Goal: Task Accomplishment & Management: Manage account settings

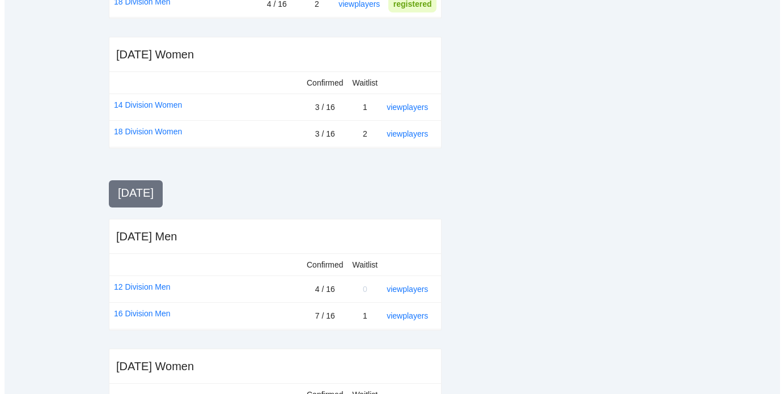
scroll to position [399, 0]
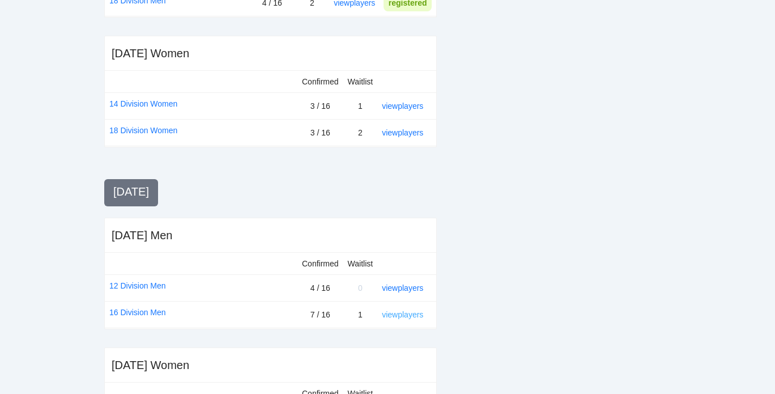
click at [401, 312] on link "view players" at bounding box center [402, 314] width 41 height 9
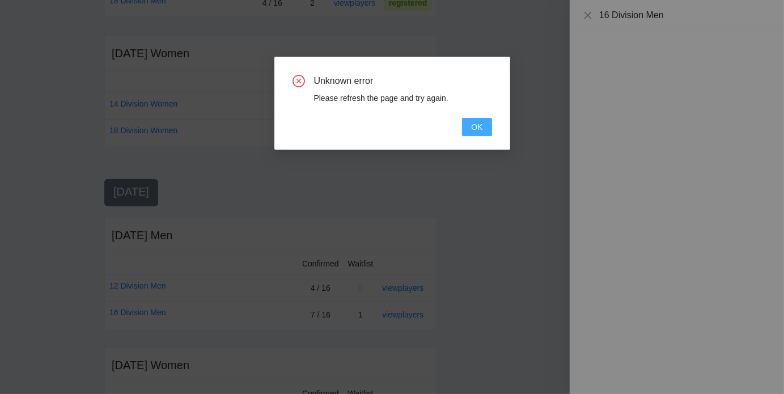
click at [479, 127] on span "OK" at bounding box center [476, 127] width 11 height 12
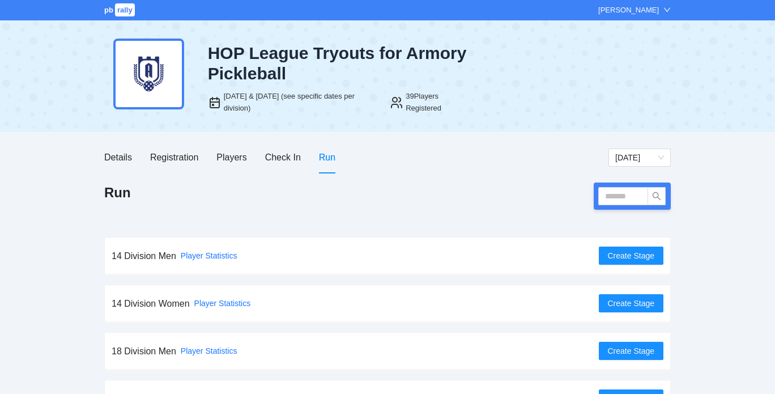
scroll to position [1, 0]
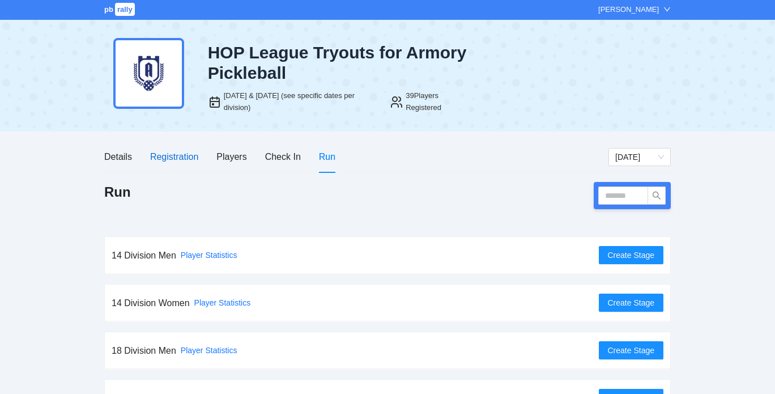
click at [180, 156] on div "Registration" at bounding box center [174, 157] width 48 height 14
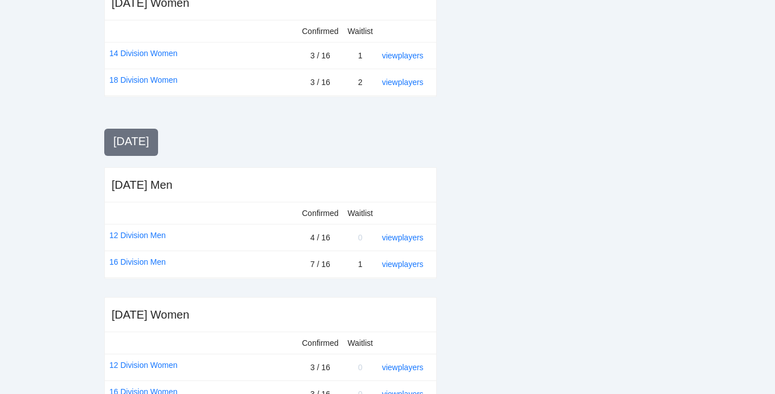
scroll to position [450, 0]
click at [151, 257] on link "16 Division Men" at bounding box center [137, 260] width 57 height 12
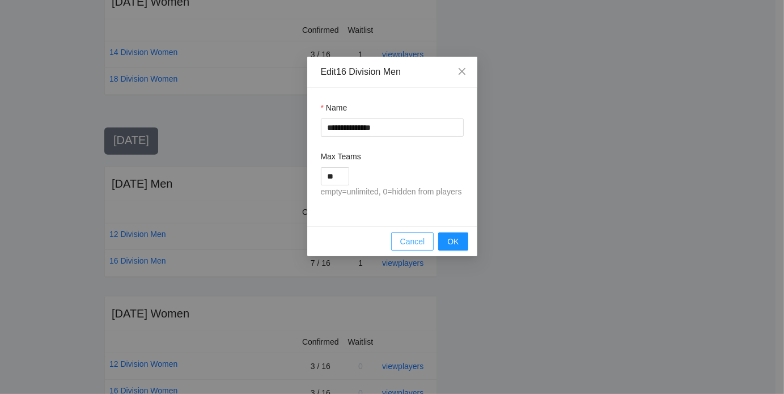
click at [410, 237] on span "Cancel" at bounding box center [412, 241] width 25 height 12
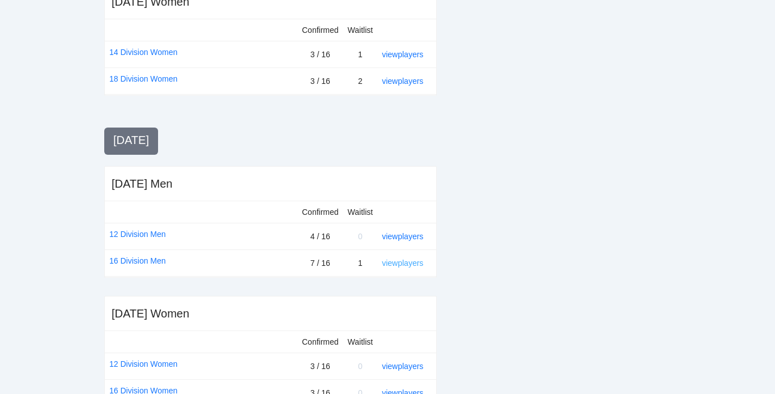
click at [403, 262] on link "view players" at bounding box center [402, 262] width 41 height 9
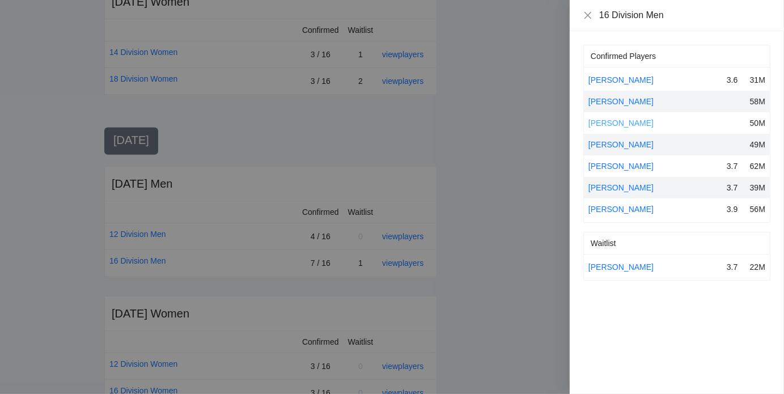
click at [604, 123] on link "Collin Morrow" at bounding box center [620, 122] width 65 height 9
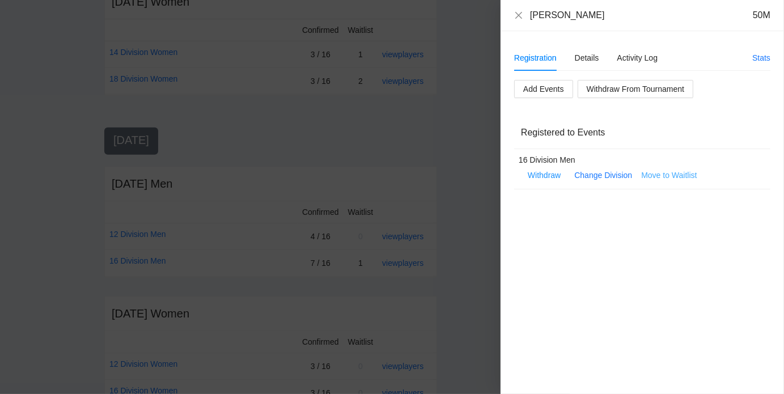
click at [672, 175] on span "Move to Waitlist" at bounding box center [669, 175] width 56 height 12
click at [690, 142] on span "Yes" at bounding box center [691, 141] width 13 height 12
click at [519, 16] on icon "close" at bounding box center [518, 14] width 7 height 7
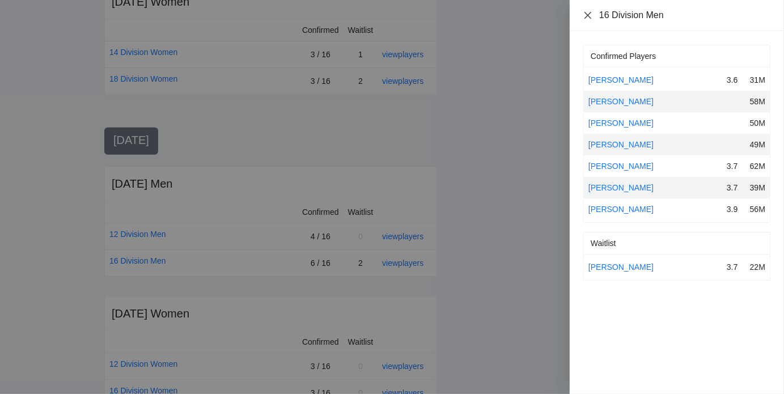
click at [587, 15] on icon "close" at bounding box center [587, 14] width 7 height 7
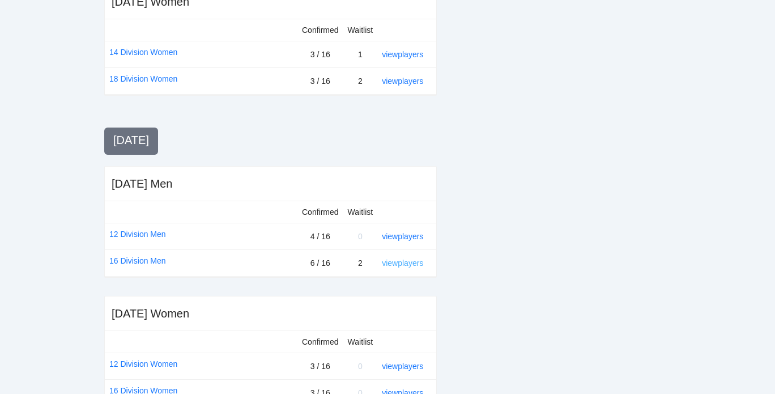
click at [400, 260] on link "view players" at bounding box center [402, 262] width 41 height 9
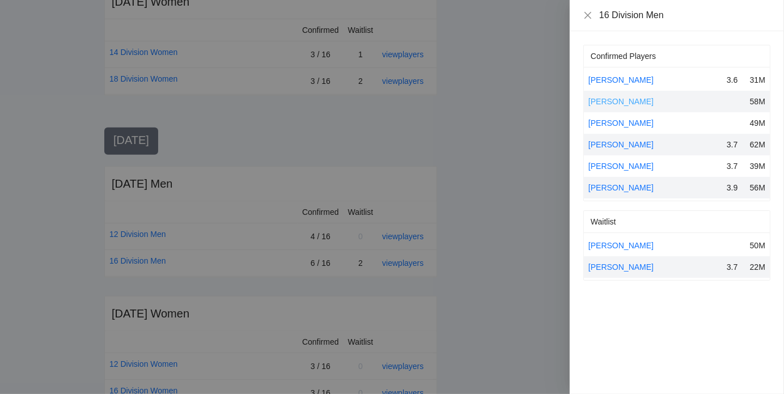
click at [605, 101] on link "Brian Kruhlak" at bounding box center [620, 101] width 65 height 9
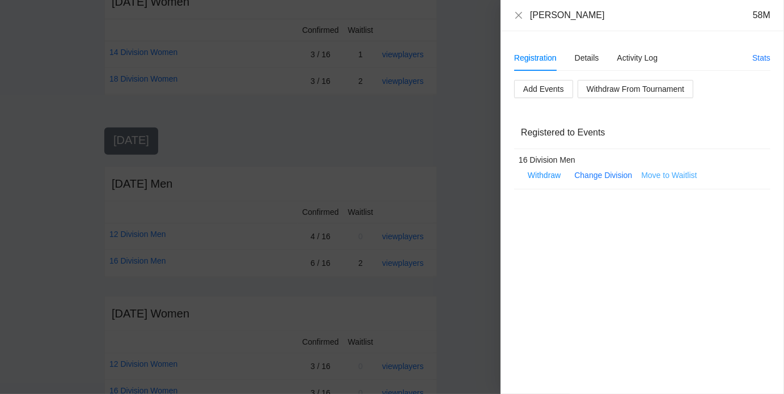
click at [670, 175] on span "Move to Waitlist" at bounding box center [669, 175] width 56 height 12
click at [693, 140] on span "Yes" at bounding box center [691, 141] width 13 height 12
click at [526, 18] on div "Brian Kruhlak 58M" at bounding box center [642, 15] width 256 height 12
click at [520, 15] on icon "close" at bounding box center [518, 15] width 9 height 9
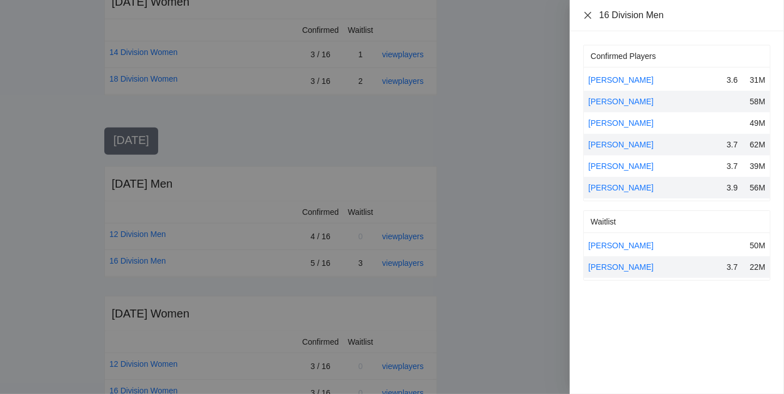
click at [584, 15] on icon "close" at bounding box center [587, 15] width 9 height 9
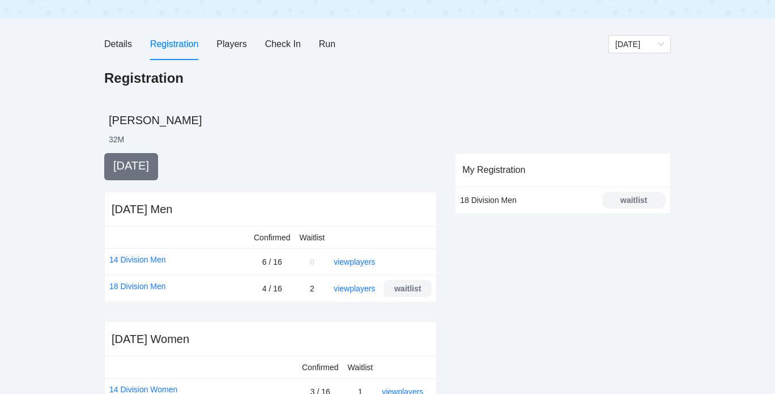
scroll to position [68, 0]
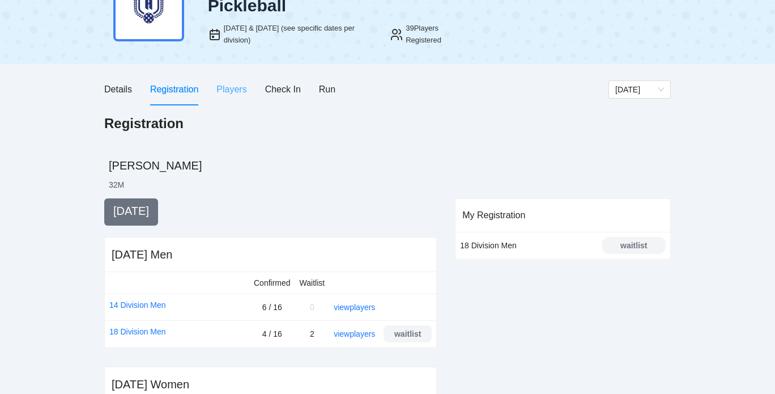
click at [223, 79] on div "Players" at bounding box center [231, 89] width 30 height 32
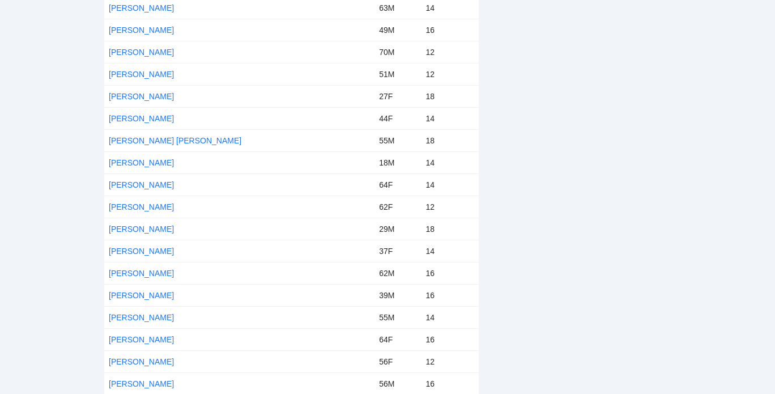
scroll to position [535, 0]
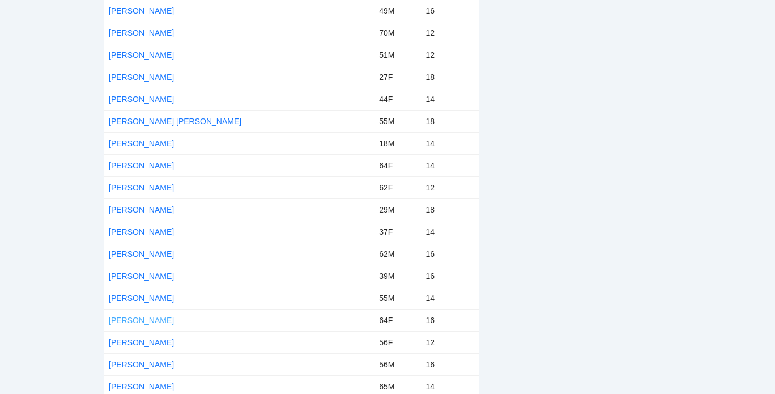
click at [146, 316] on link "Shari Humes" at bounding box center [141, 320] width 65 height 9
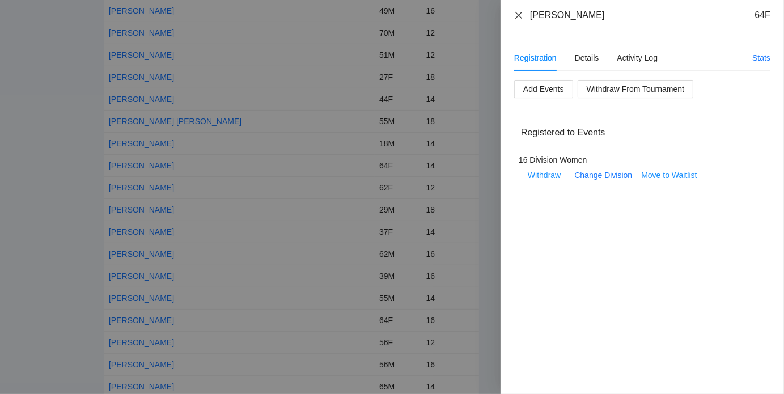
click at [515, 13] on icon "close" at bounding box center [518, 15] width 9 height 9
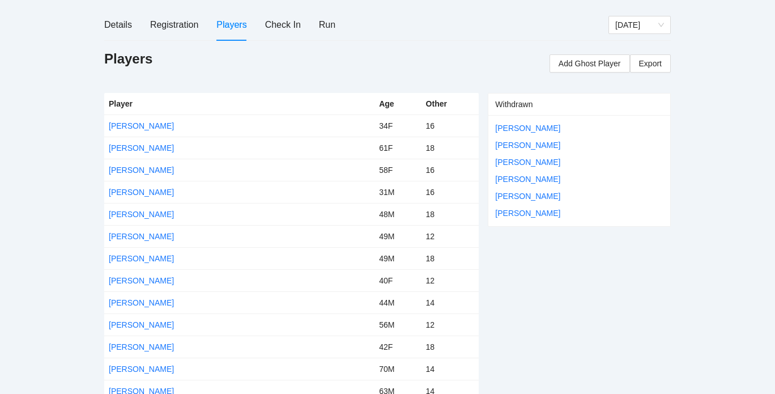
scroll to position [73, 0]
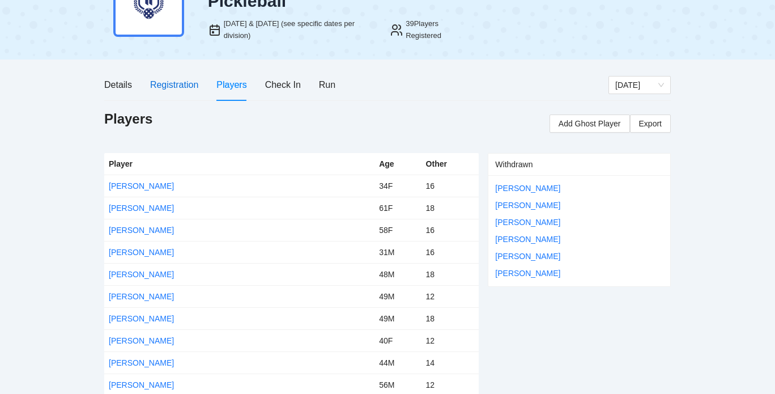
click at [176, 84] on div "Registration" at bounding box center [174, 85] width 48 height 14
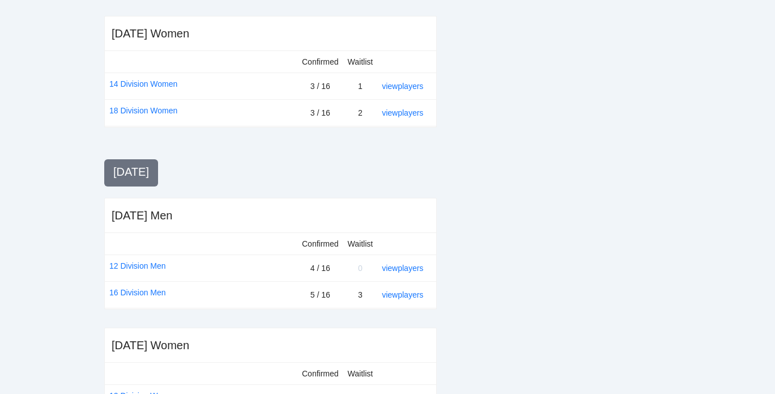
scroll to position [470, 0]
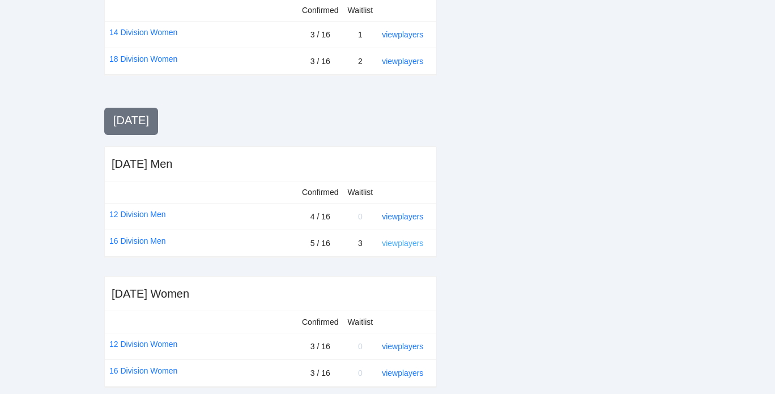
click at [402, 239] on link "view players" at bounding box center [402, 243] width 41 height 9
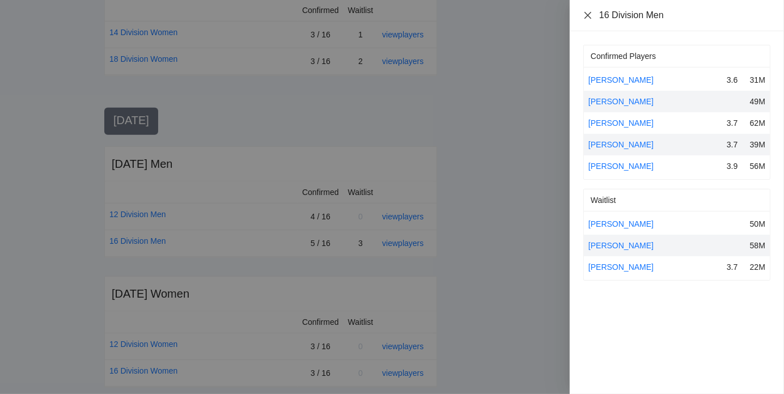
click at [584, 15] on icon "close" at bounding box center [587, 15] width 9 height 9
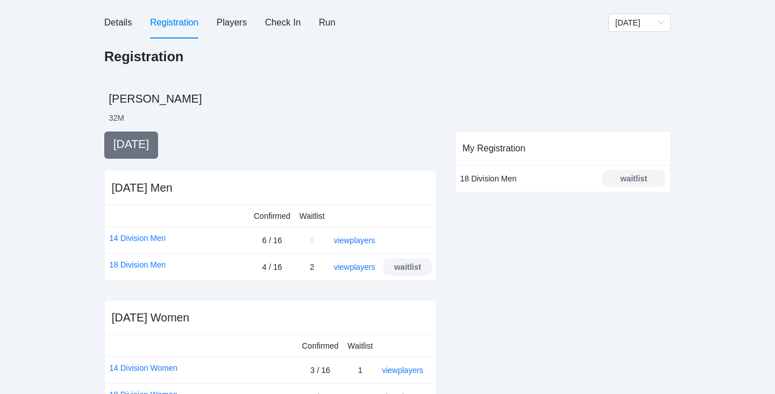
scroll to position [0, 0]
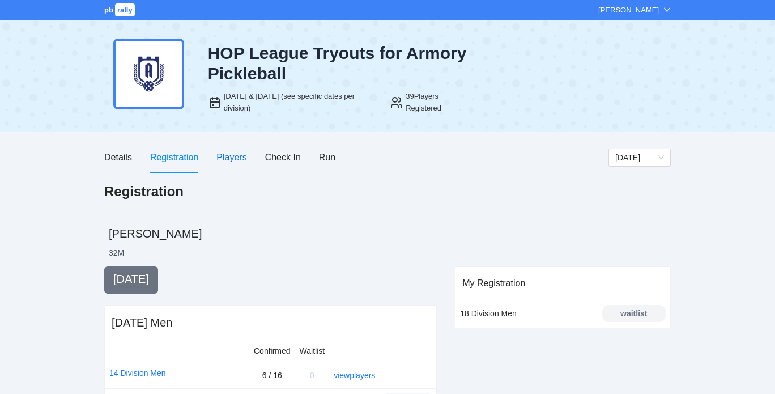
click at [239, 153] on div "Players" at bounding box center [231, 157] width 30 height 14
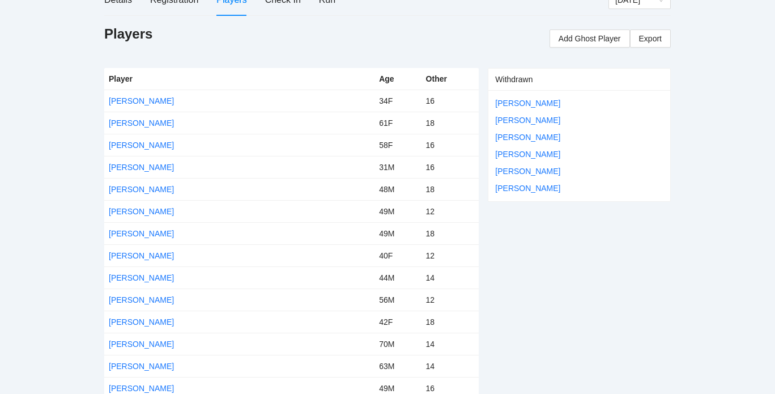
scroll to position [156, 0]
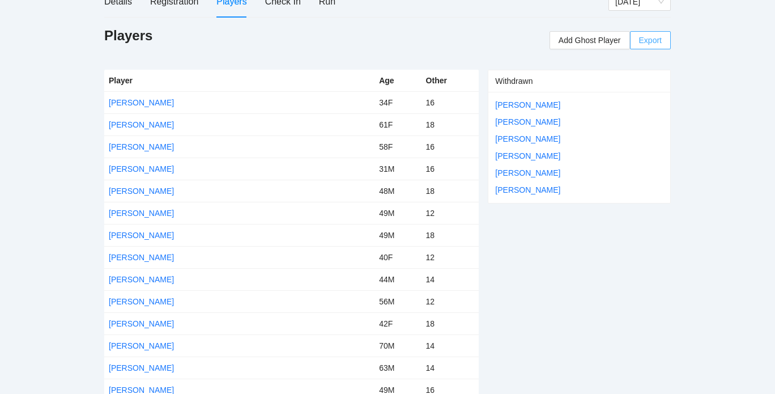
click at [657, 40] on span "Export" at bounding box center [650, 40] width 23 height 17
click at [649, 34] on span "Export" at bounding box center [650, 40] width 23 height 17
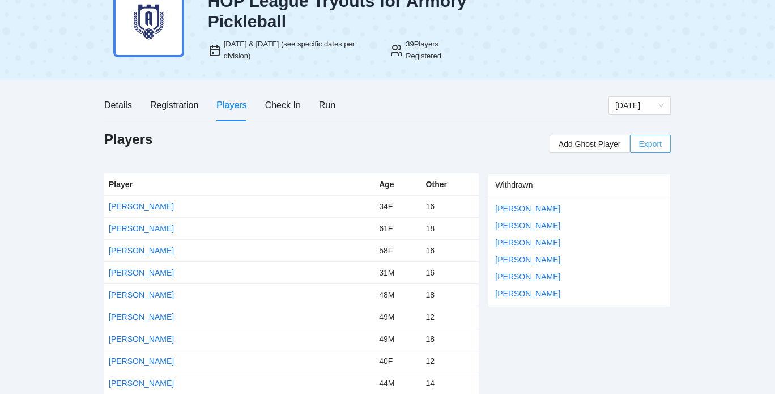
scroll to position [34, 0]
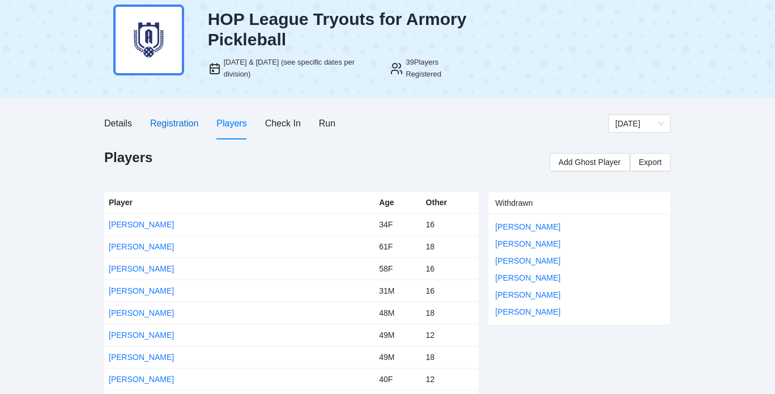
click at [169, 125] on div "Registration" at bounding box center [174, 123] width 48 height 14
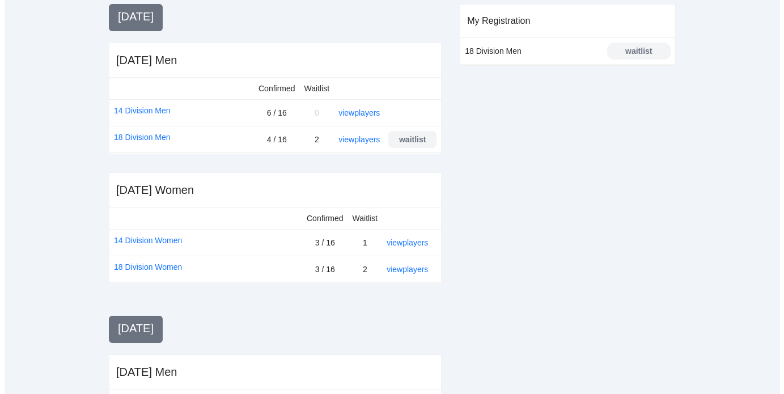
scroll to position [262, 0]
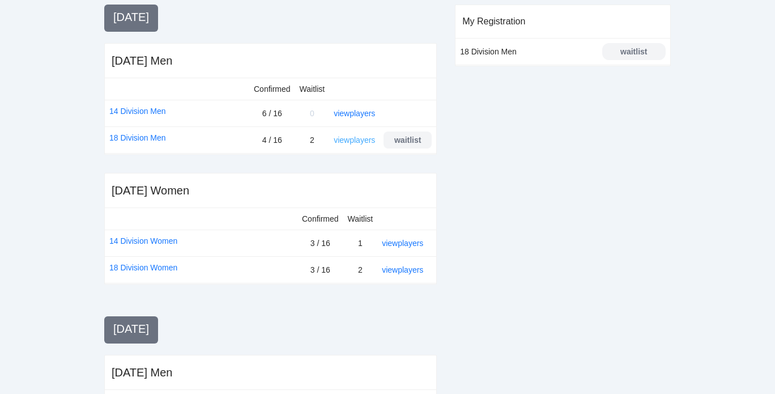
click at [359, 141] on link "view players" at bounding box center [354, 139] width 41 height 9
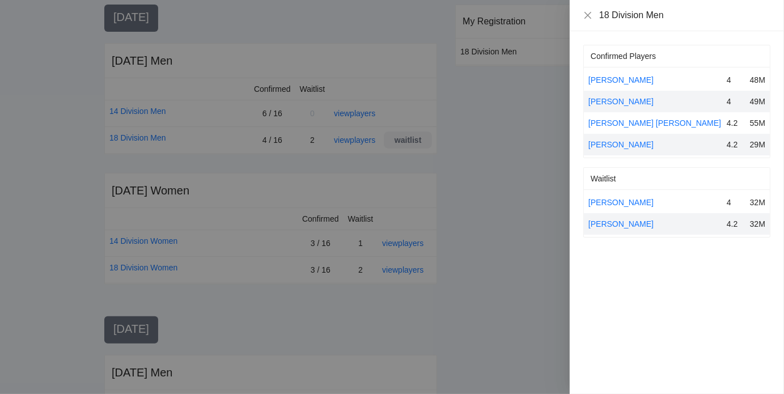
click at [363, 6] on div at bounding box center [392, 197] width 784 height 394
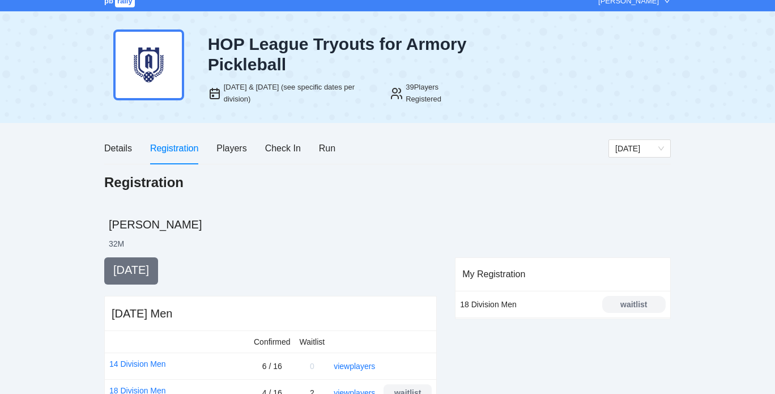
scroll to position [8, 0]
click at [224, 151] on div "Players" at bounding box center [231, 149] width 30 height 14
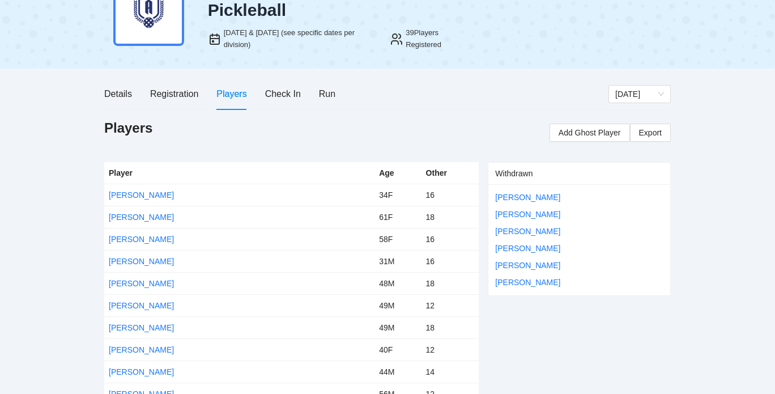
scroll to position [48, 0]
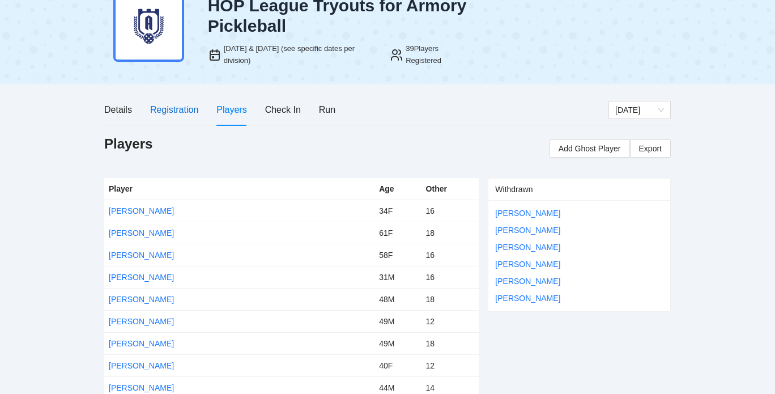
click at [173, 112] on div "Registration" at bounding box center [174, 110] width 48 height 14
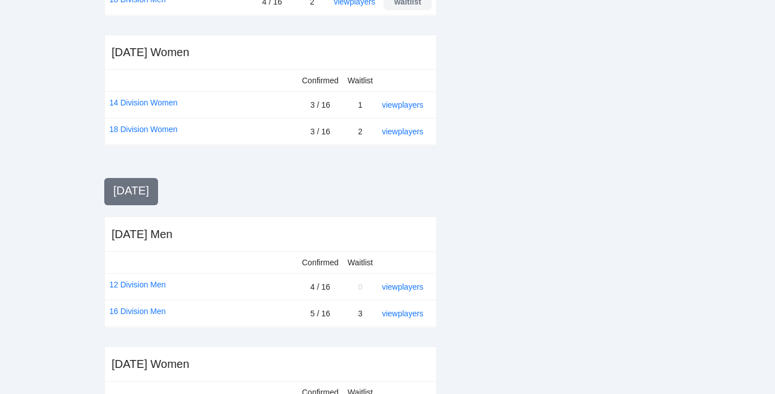
scroll to position [407, 0]
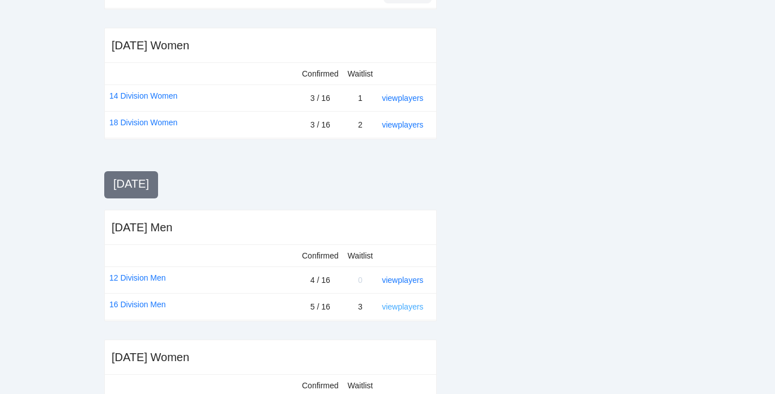
click at [398, 304] on link "view players" at bounding box center [402, 306] width 41 height 9
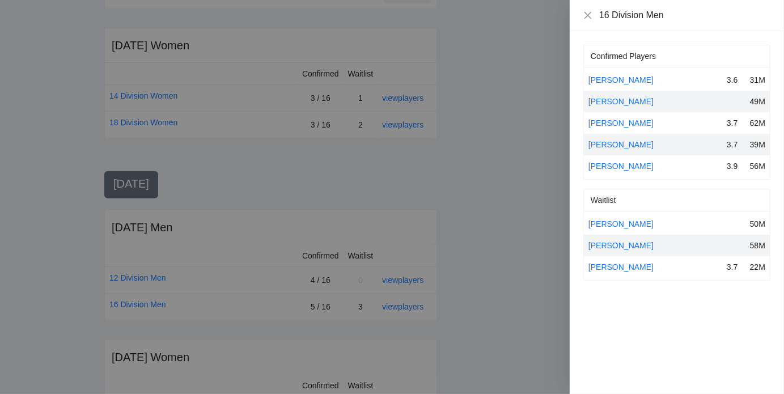
click at [486, 156] on div at bounding box center [392, 197] width 784 height 394
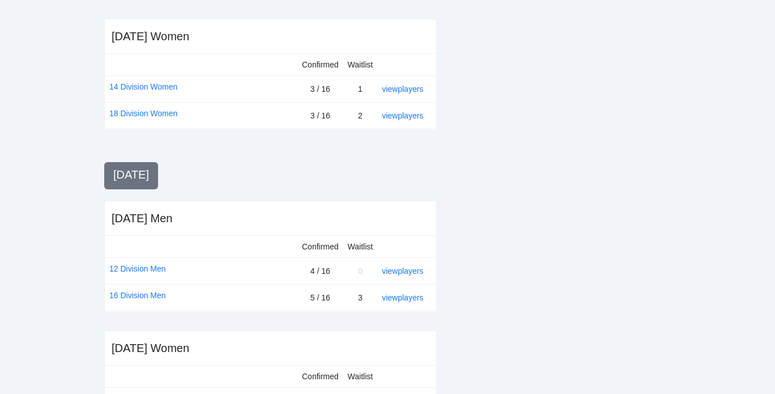
scroll to position [417, 0]
click at [398, 265] on link "view players" at bounding box center [402, 269] width 41 height 9
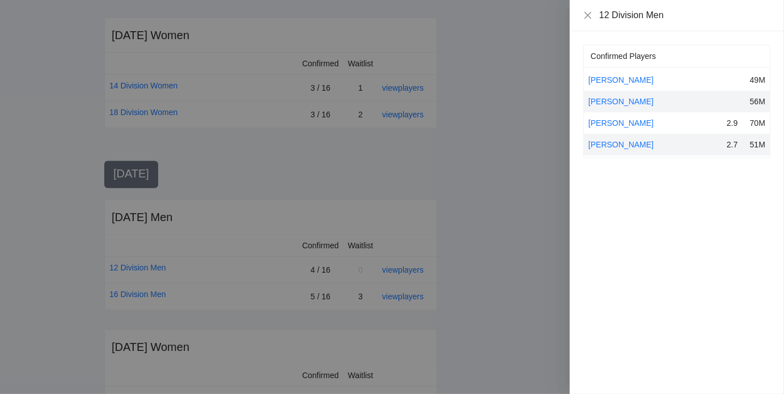
click at [482, 151] on div at bounding box center [392, 197] width 784 height 394
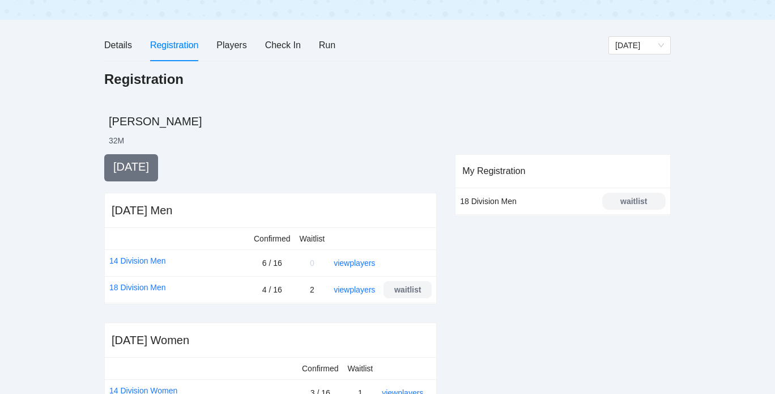
scroll to position [97, 0]
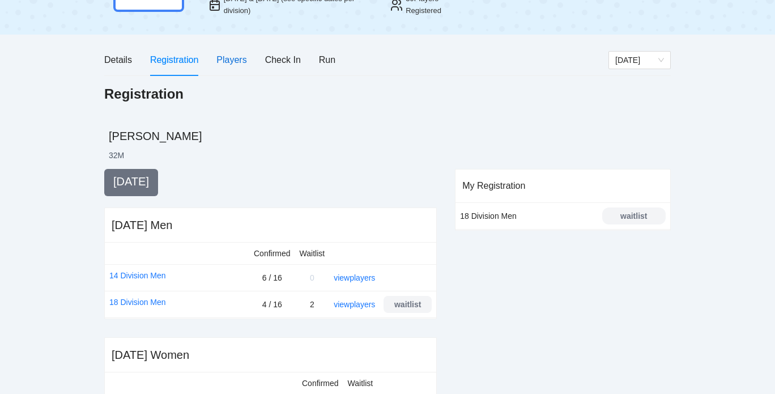
click at [236, 63] on div "Players" at bounding box center [231, 60] width 30 height 14
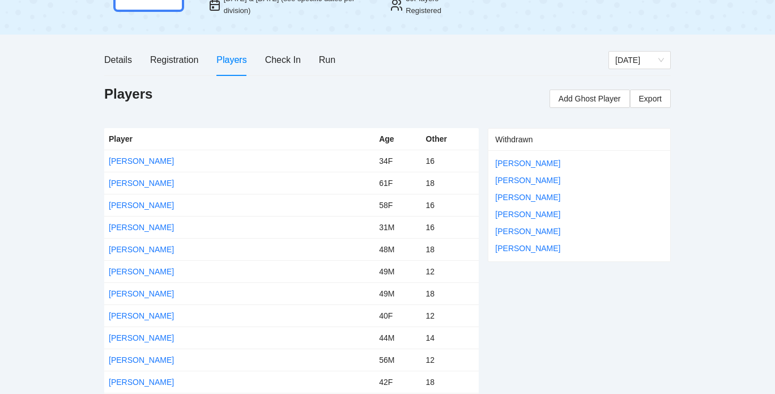
scroll to position [479, 0]
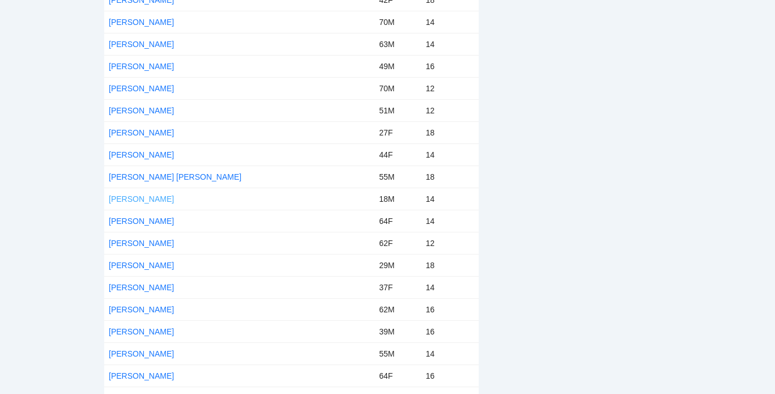
click at [158, 196] on link "Mathew Miranda Garcia" at bounding box center [141, 198] width 65 height 9
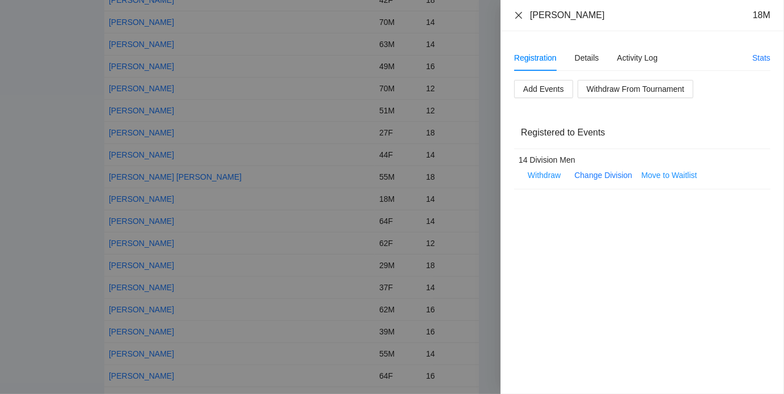
click at [519, 11] on icon "close" at bounding box center [518, 15] width 9 height 9
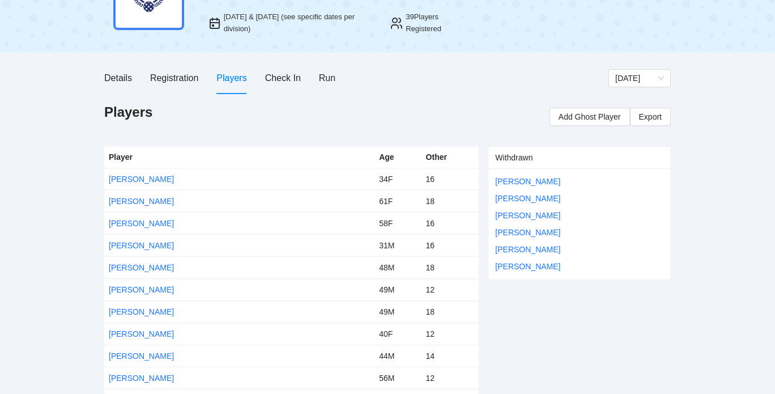
scroll to position [0, 0]
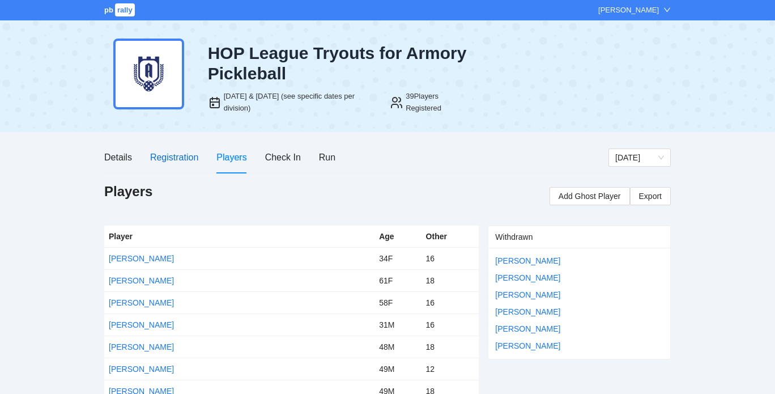
click at [179, 154] on div "Registration" at bounding box center [174, 157] width 48 height 14
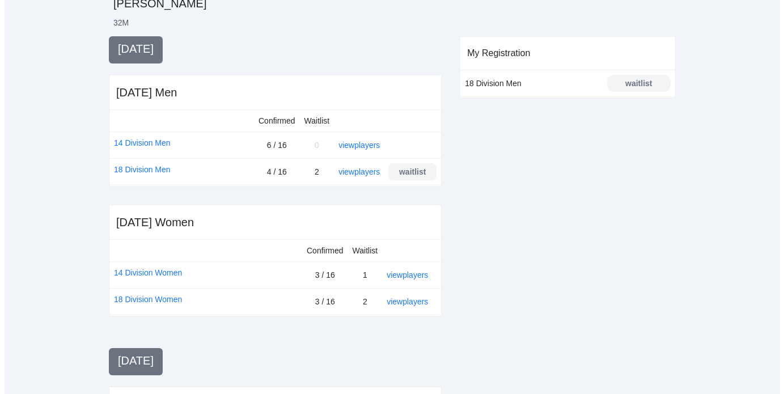
scroll to position [232, 0]
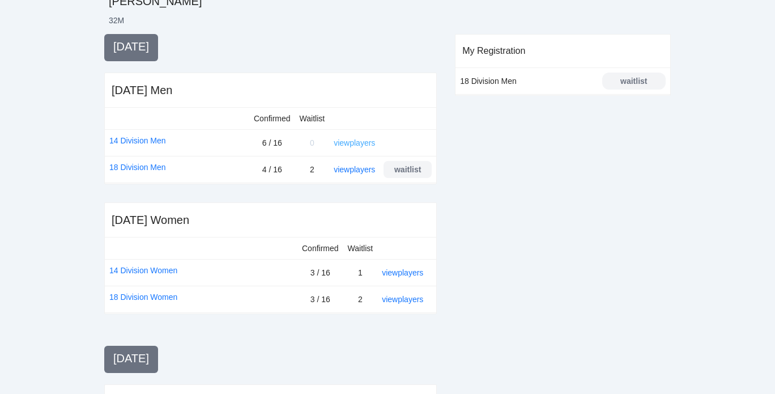
click at [355, 143] on link "view players" at bounding box center [354, 142] width 41 height 9
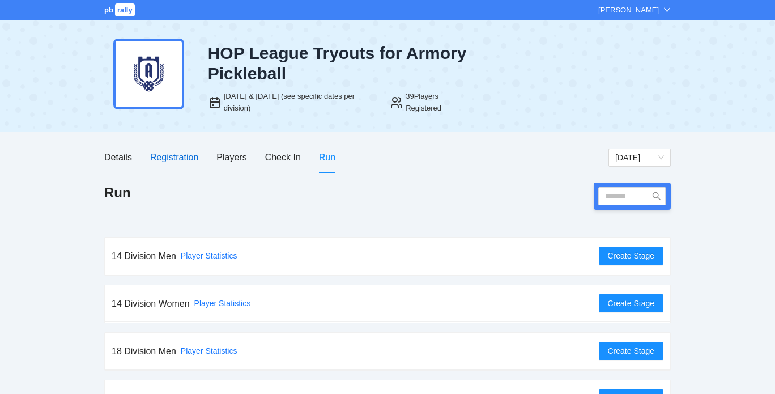
click at [191, 157] on div "Registration" at bounding box center [174, 157] width 48 height 14
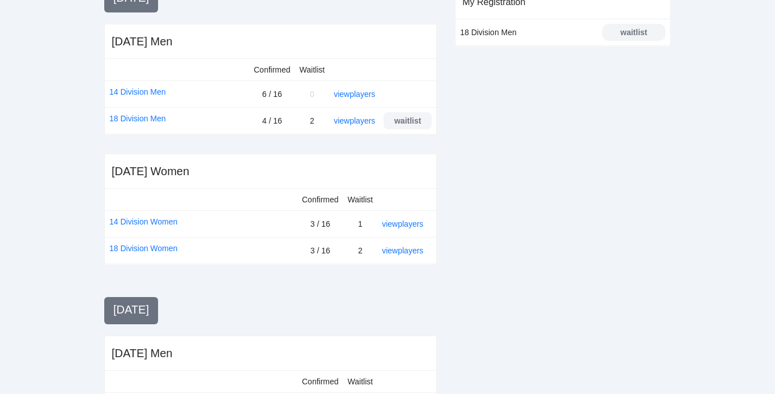
scroll to position [282, 0]
click at [513, 215] on div "My Registration 18 Division Men waitlist" at bounding box center [563, 290] width 216 height 610
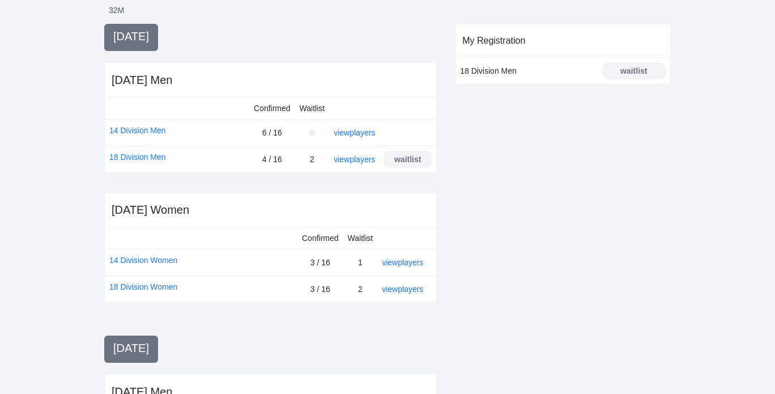
scroll to position [243, 0]
